Goal: Task Accomplishment & Management: Manage account settings

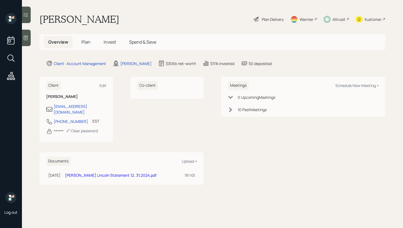
click at [115, 40] on span "Invest" at bounding box center [110, 42] width 12 height 6
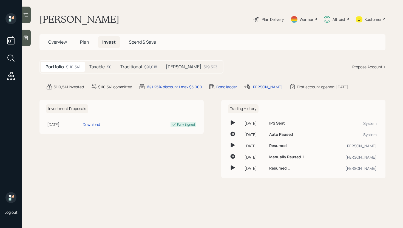
click at [143, 68] on div "Traditional $91,018" at bounding box center [139, 67] width 46 height 10
